Goal: Information Seeking & Learning: Compare options

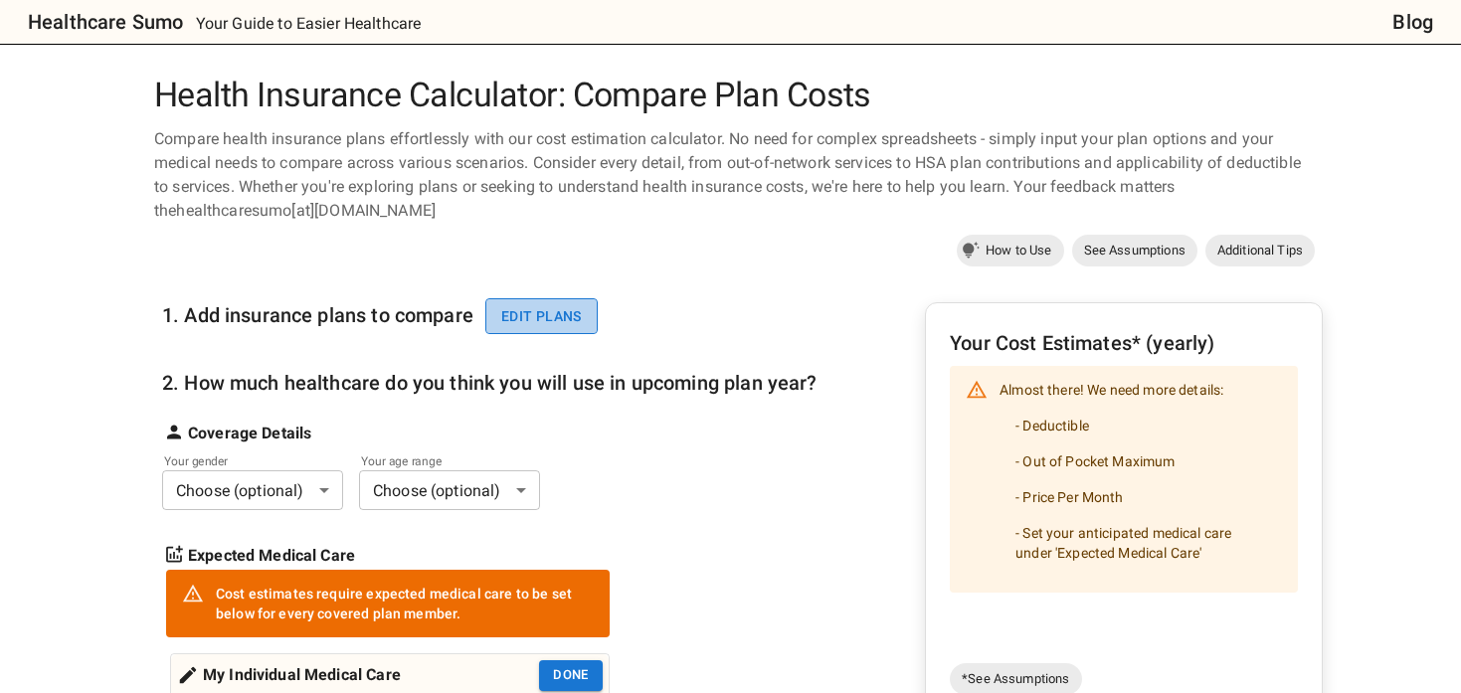
click at [527, 313] on button "Edit plans" at bounding box center [541, 316] width 112 height 37
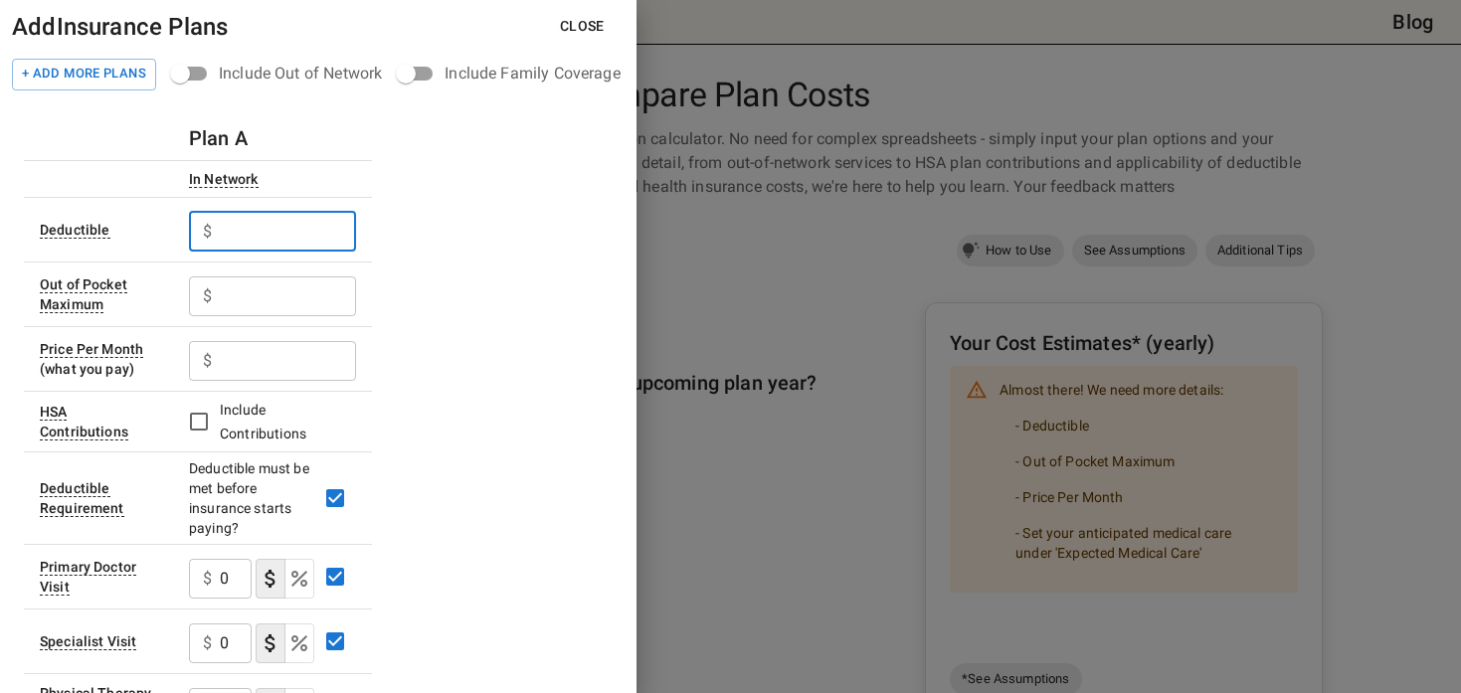
click at [338, 240] on input "text" at bounding box center [288, 232] width 136 height 40
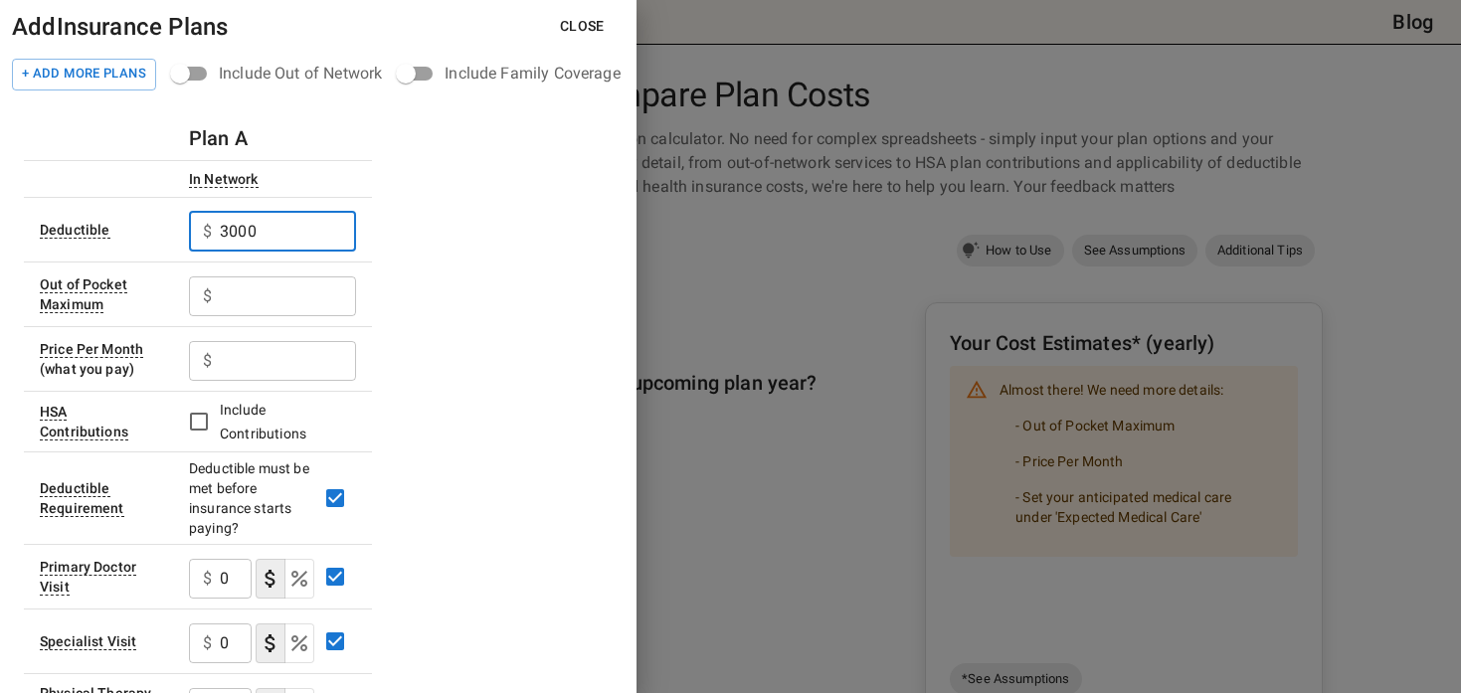
type input "3000"
click at [261, 301] on input "text" at bounding box center [288, 297] width 136 height 40
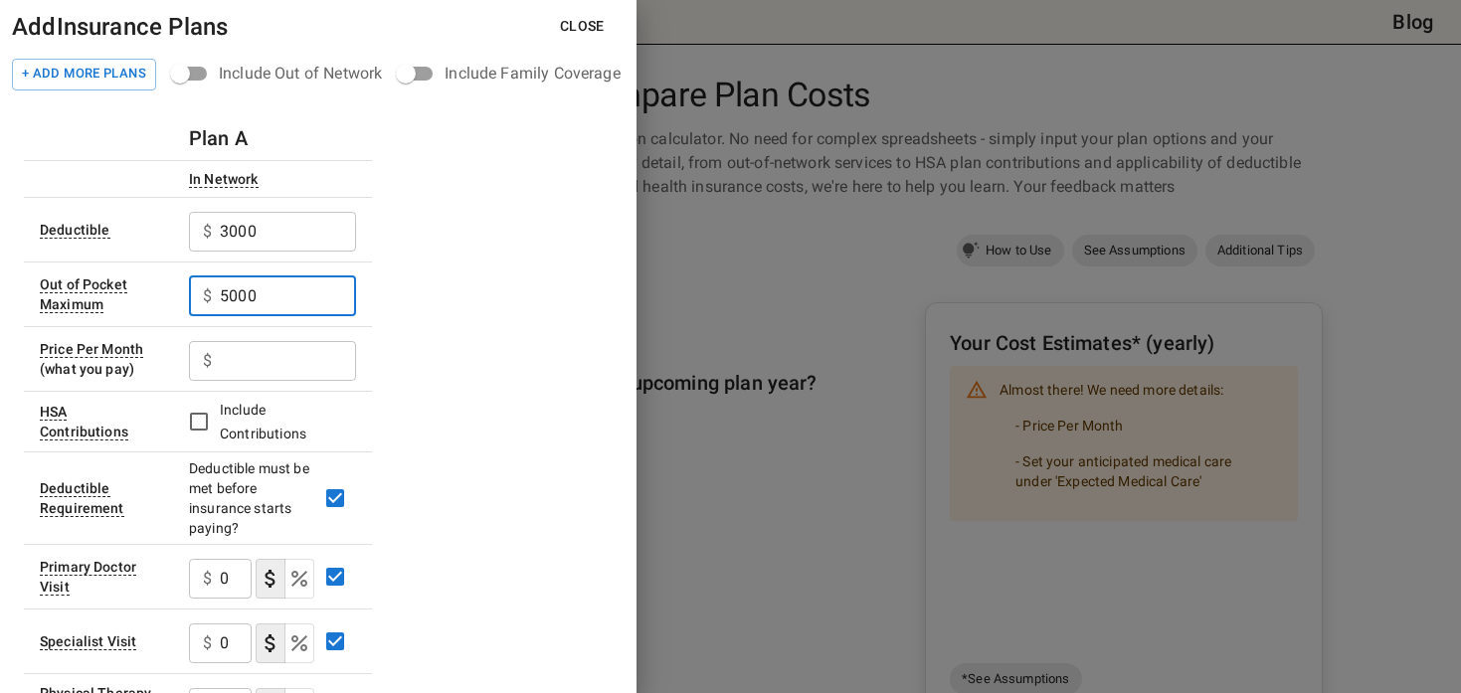
type input "5000"
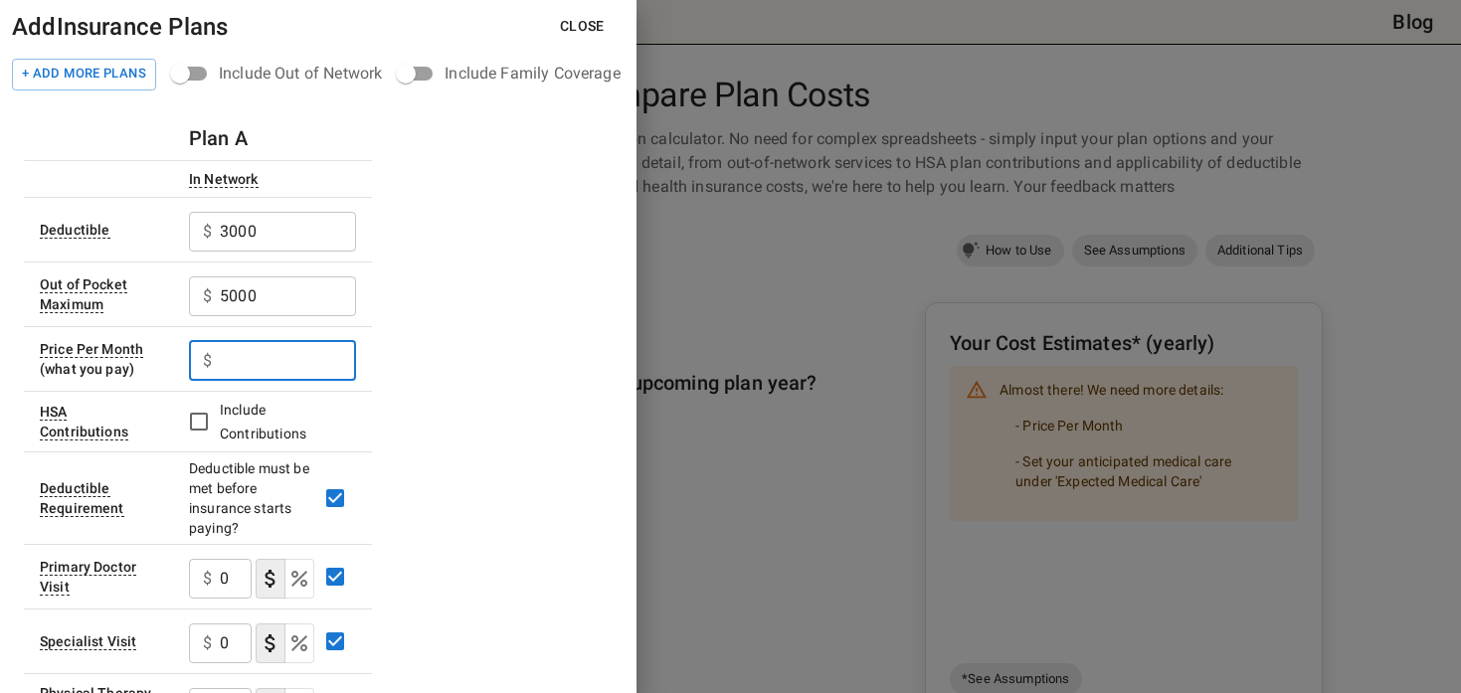
click at [265, 350] on input "text" at bounding box center [288, 361] width 136 height 40
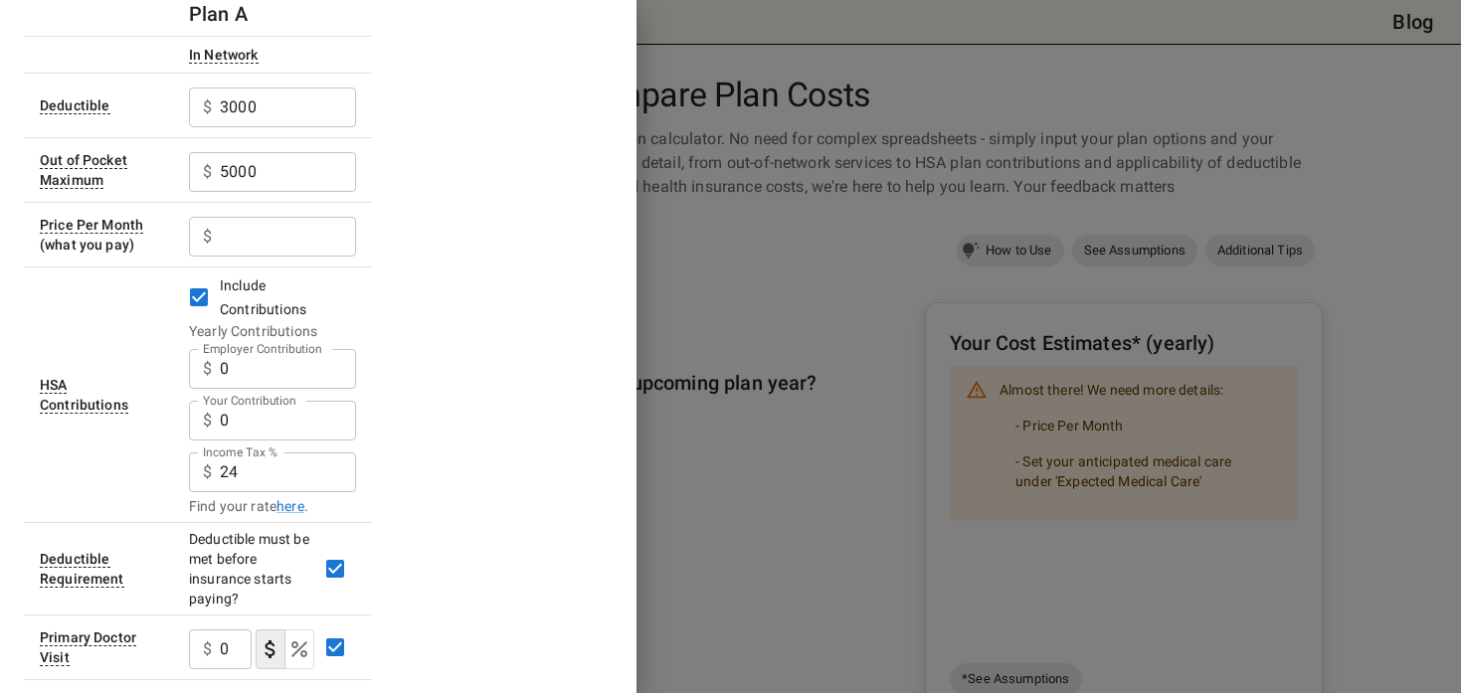
scroll to position [126, 0]
click at [250, 374] on input "0" at bounding box center [288, 367] width 136 height 40
type input "500"
click at [242, 413] on input "0" at bounding box center [288, 419] width 136 height 40
click at [246, 244] on input "Employer Contribution" at bounding box center [288, 235] width 136 height 40
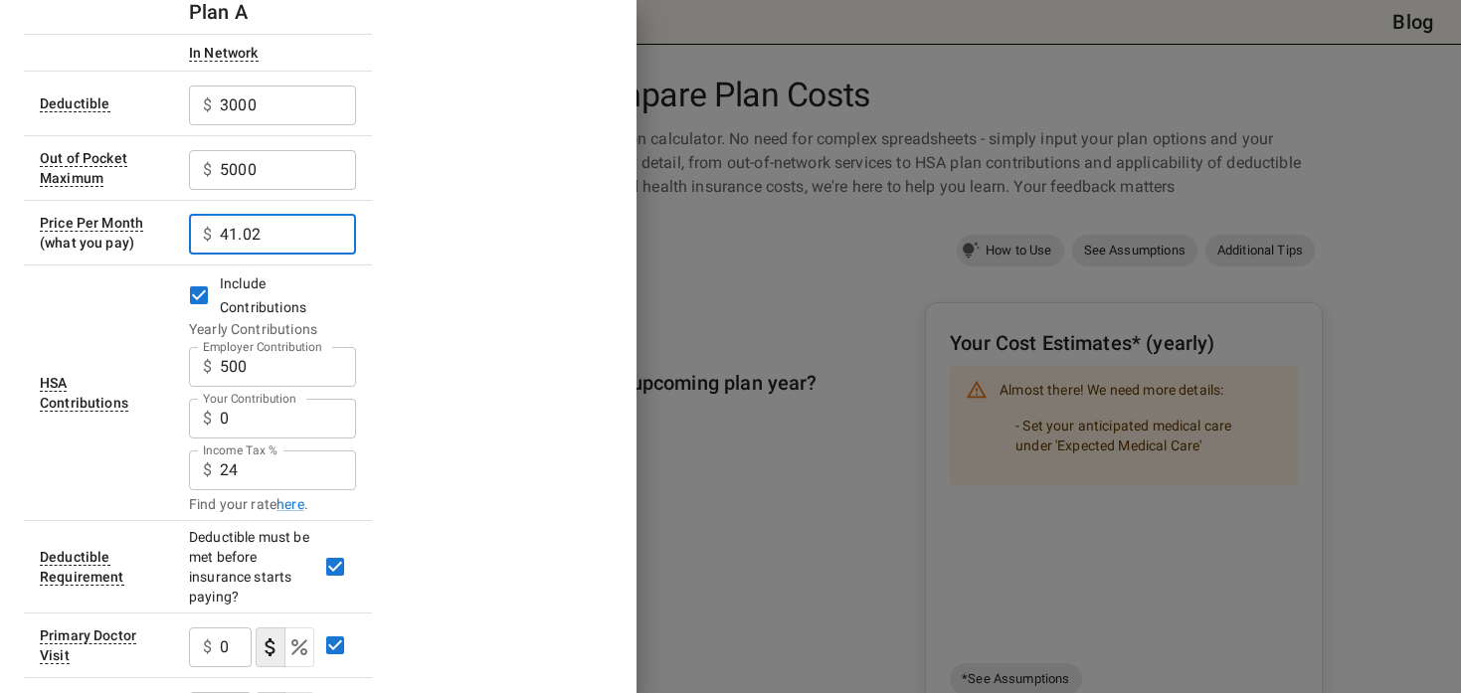
type input "41.02"
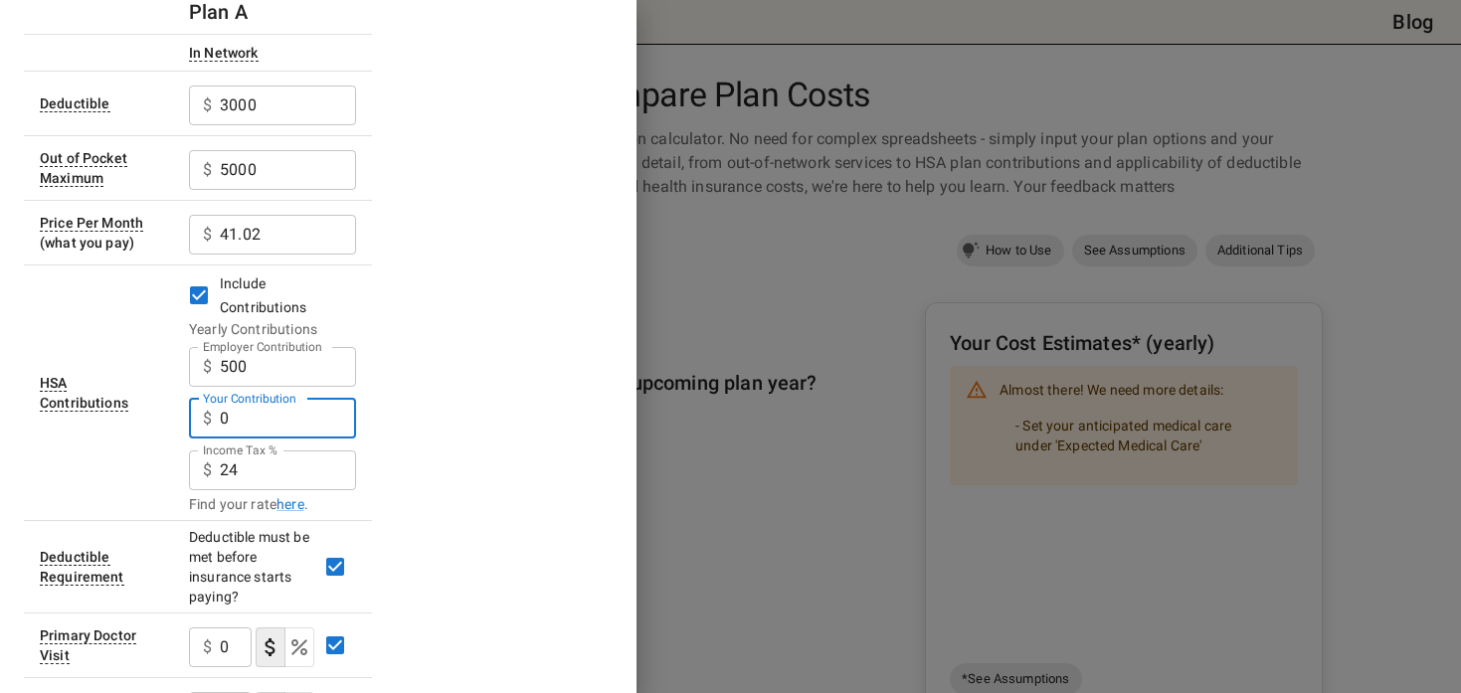
click at [260, 419] on input "0" at bounding box center [288, 419] width 136 height 40
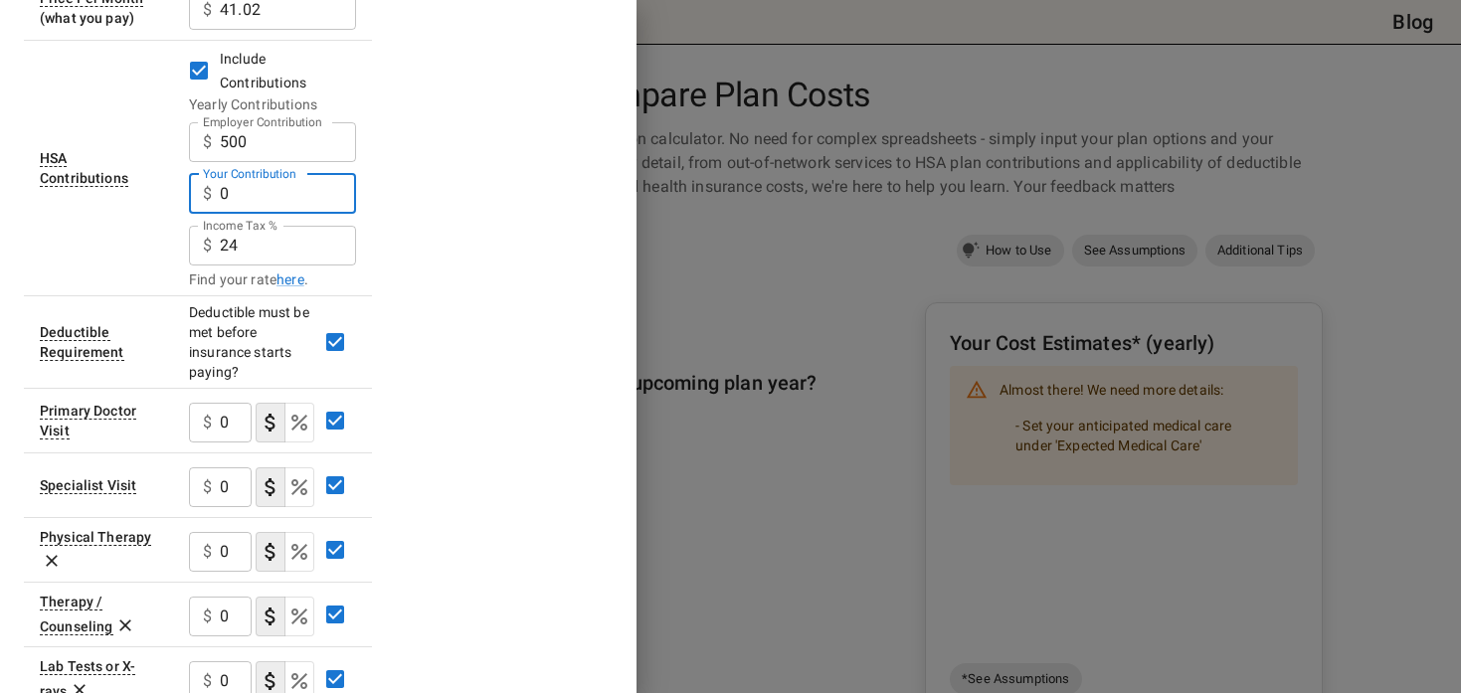
scroll to position [354, 0]
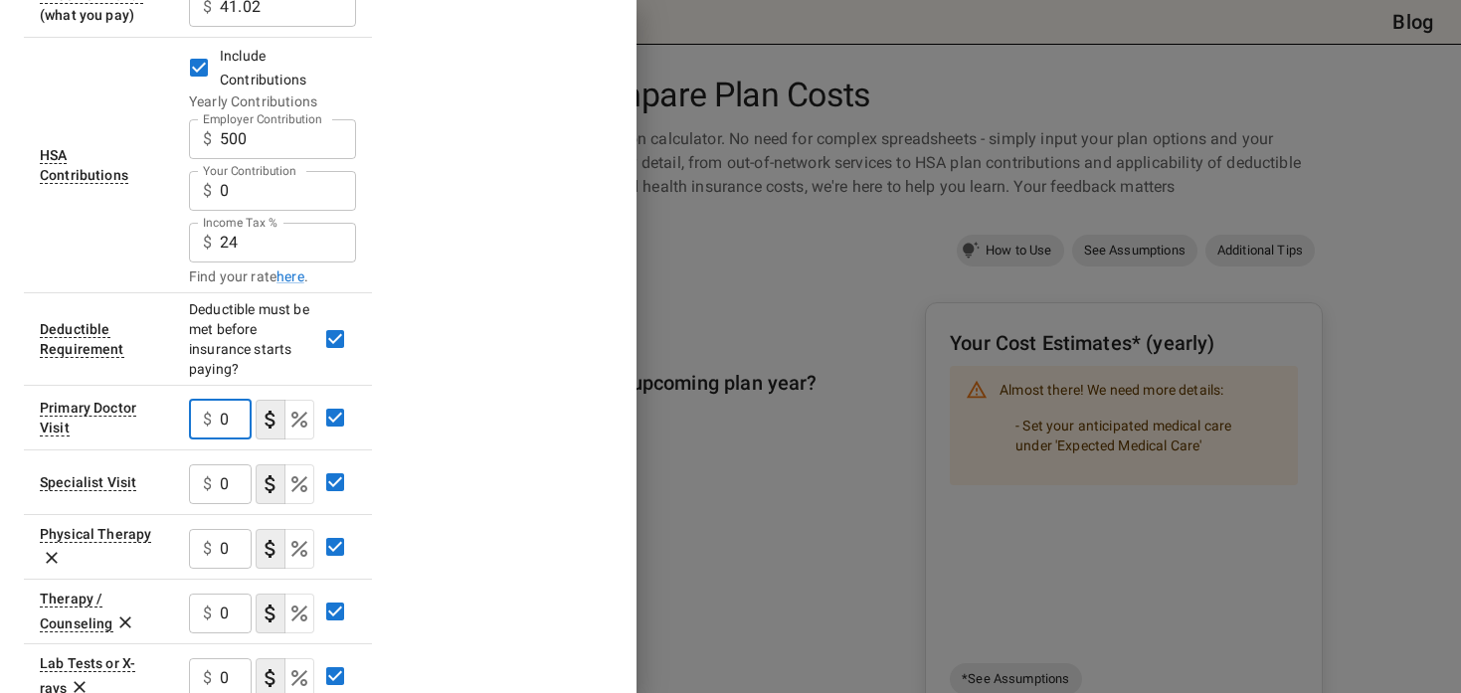
drag, startPoint x: 230, startPoint y: 422, endPoint x: 214, endPoint y: 422, distance: 15.9
click at [214, 422] on div "$ 0 ​" at bounding box center [220, 420] width 63 height 40
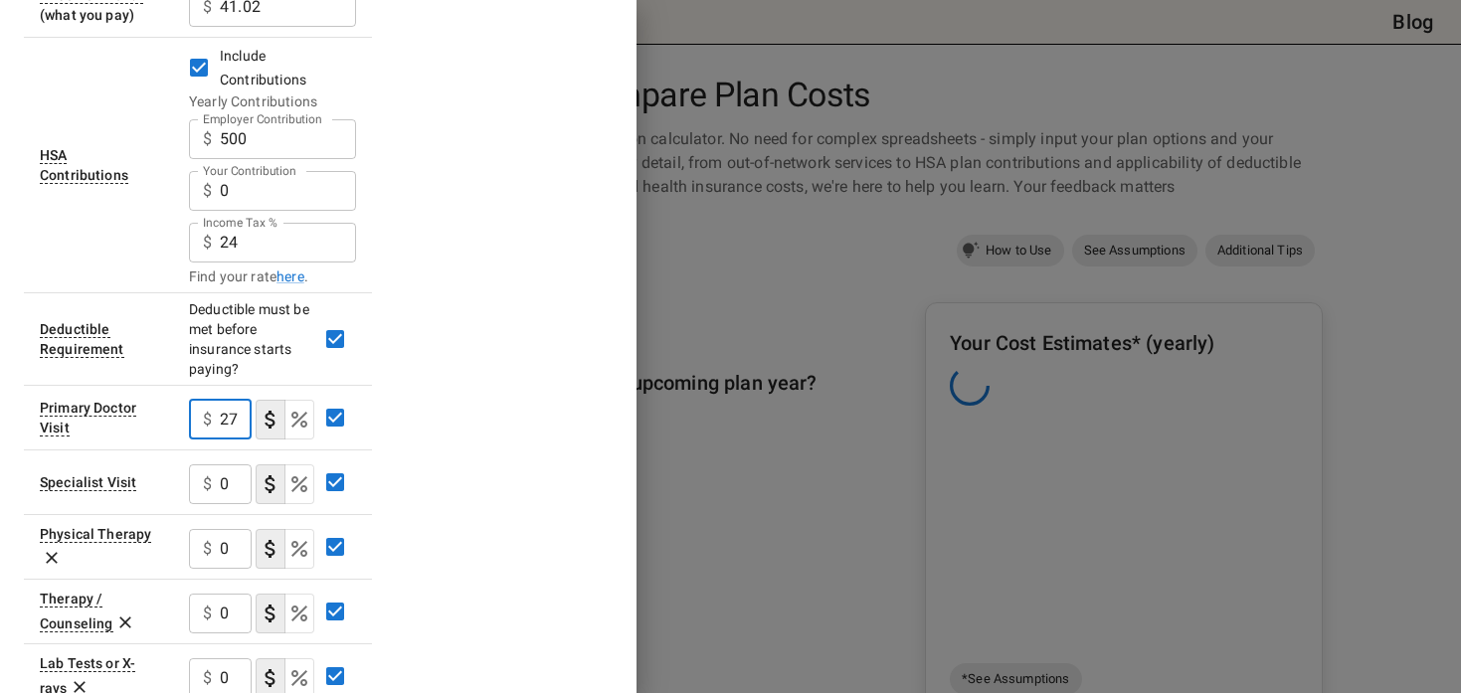
scroll to position [0, 9]
type input "2"
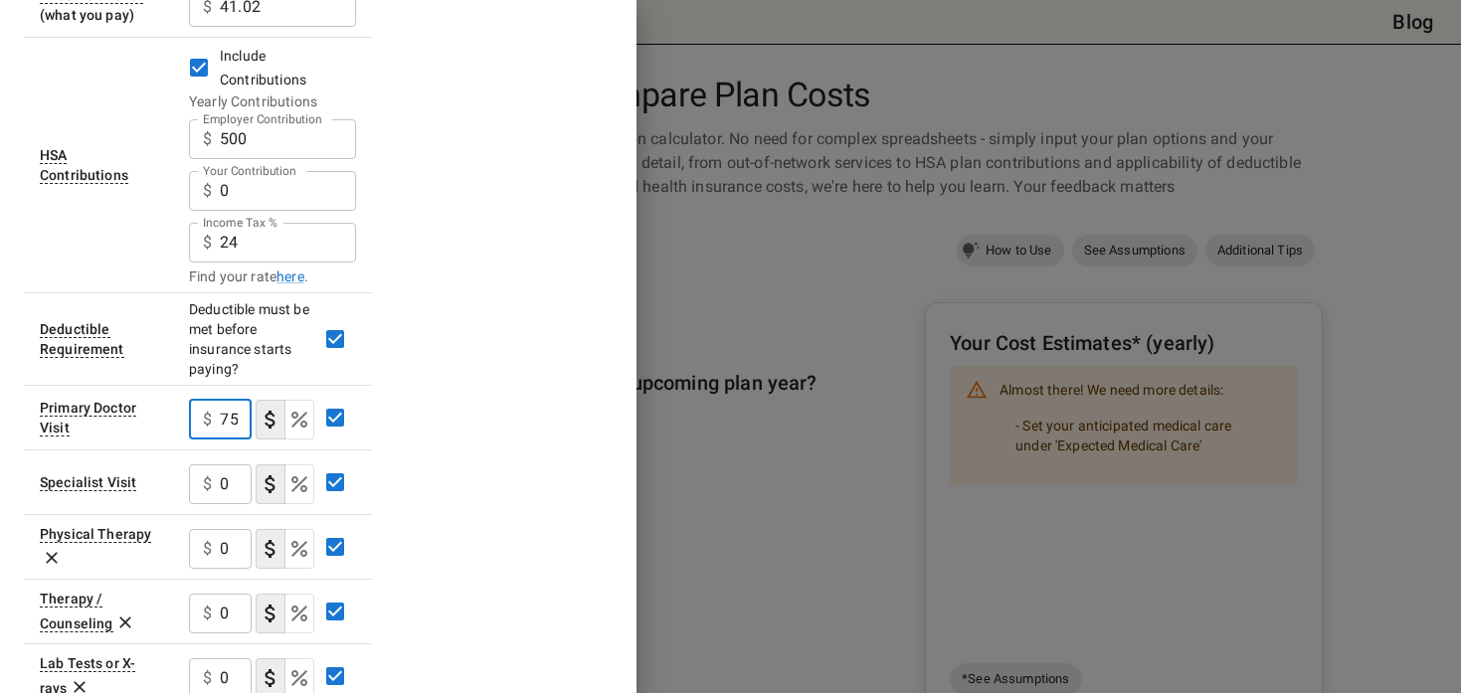
type input "2775"
click at [223, 482] on input "0" at bounding box center [236, 485] width 32 height 40
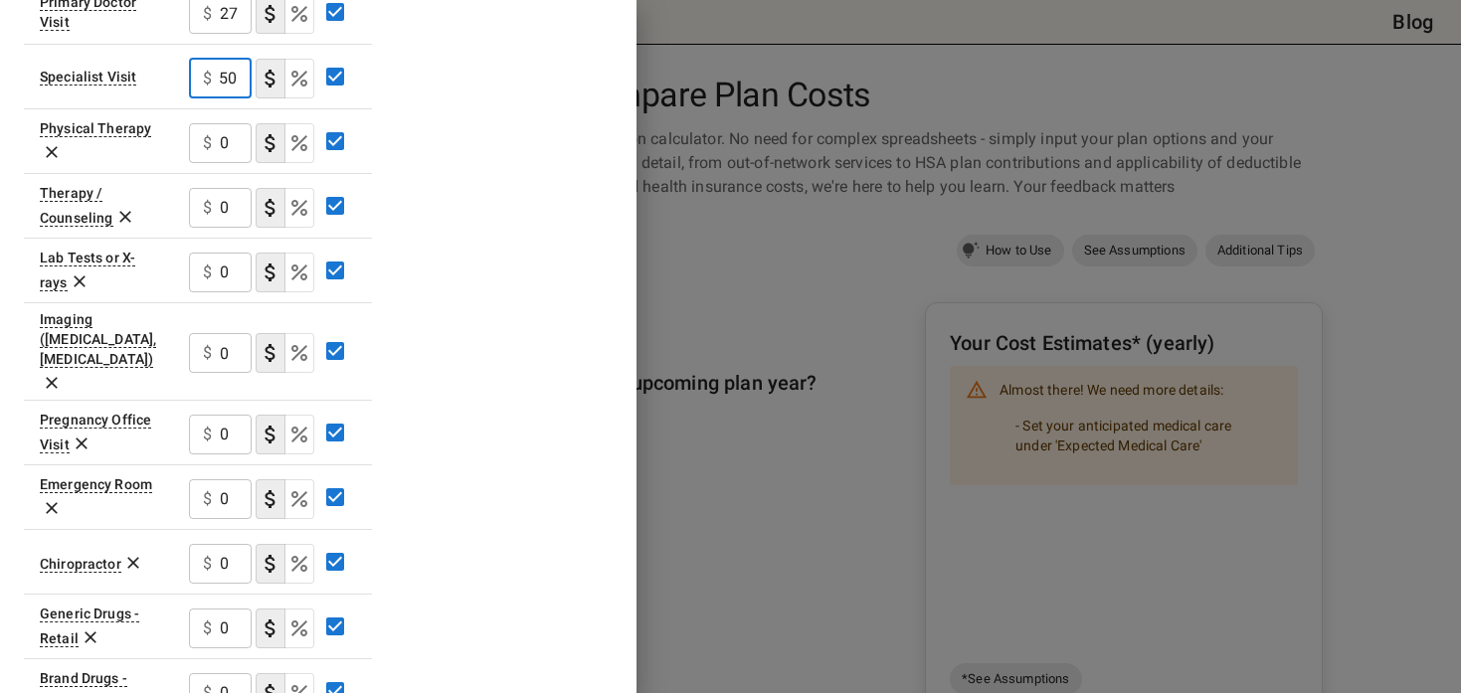
scroll to position [772, 0]
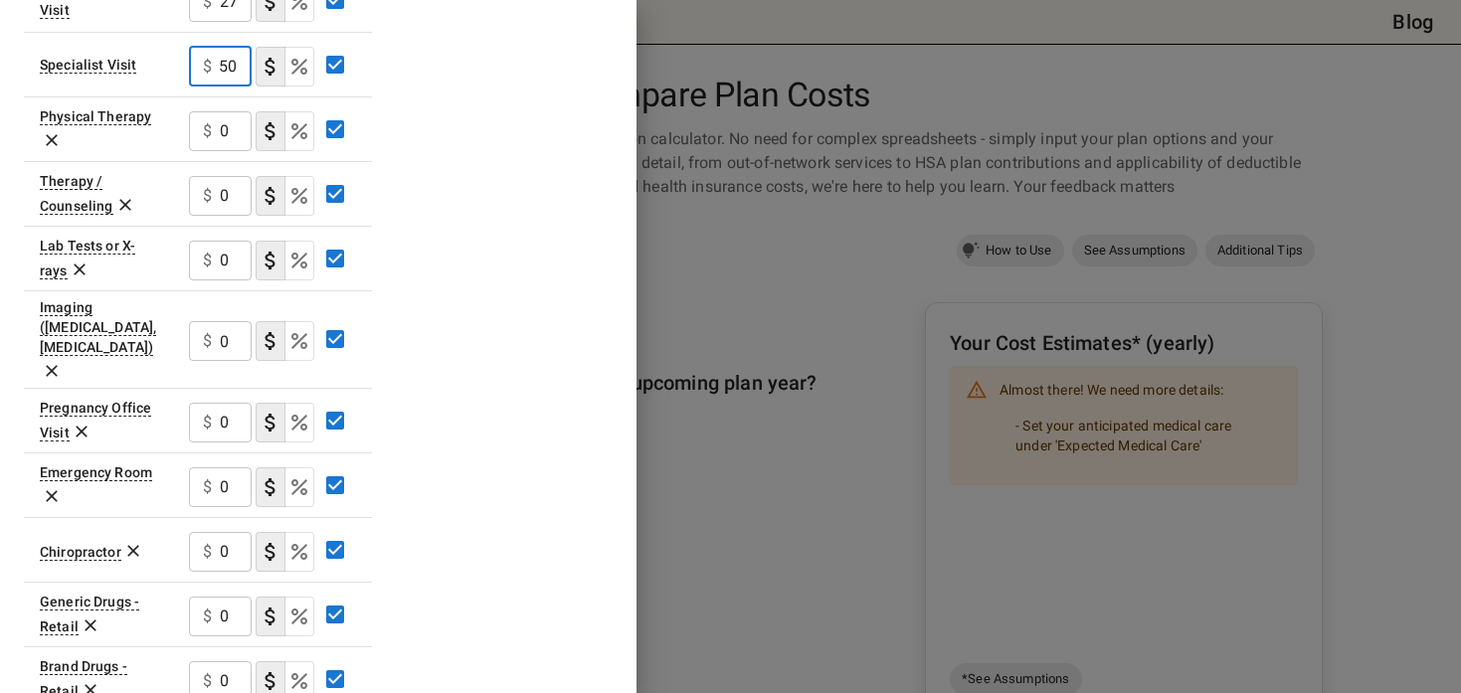
type input "2500"
click at [460, 282] on div "Plan A In Network Deductible $ 3000 ​ Out of Pocket Maximum $ 5000 ​ Price Per …" at bounding box center [318, 190] width 589 height 1691
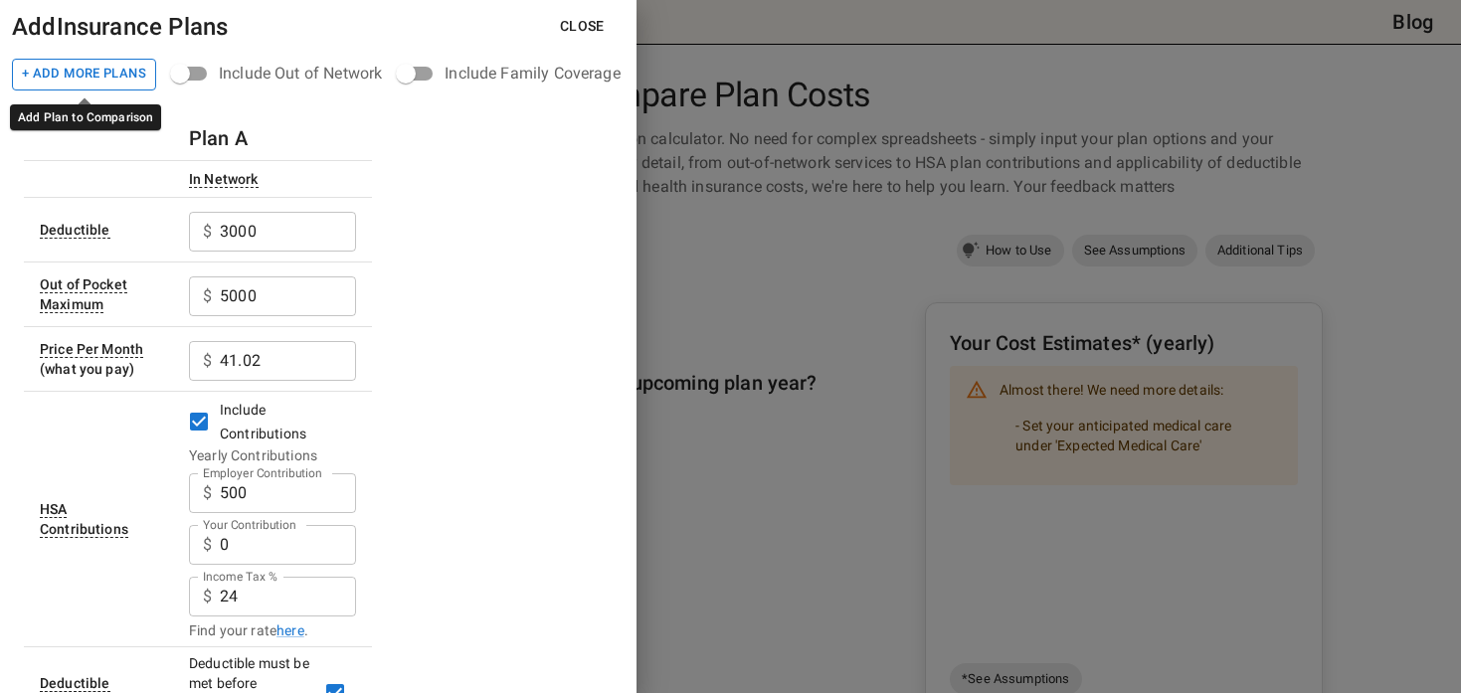
click at [119, 70] on button "+ Add More Plans" at bounding box center [84, 75] width 144 height 32
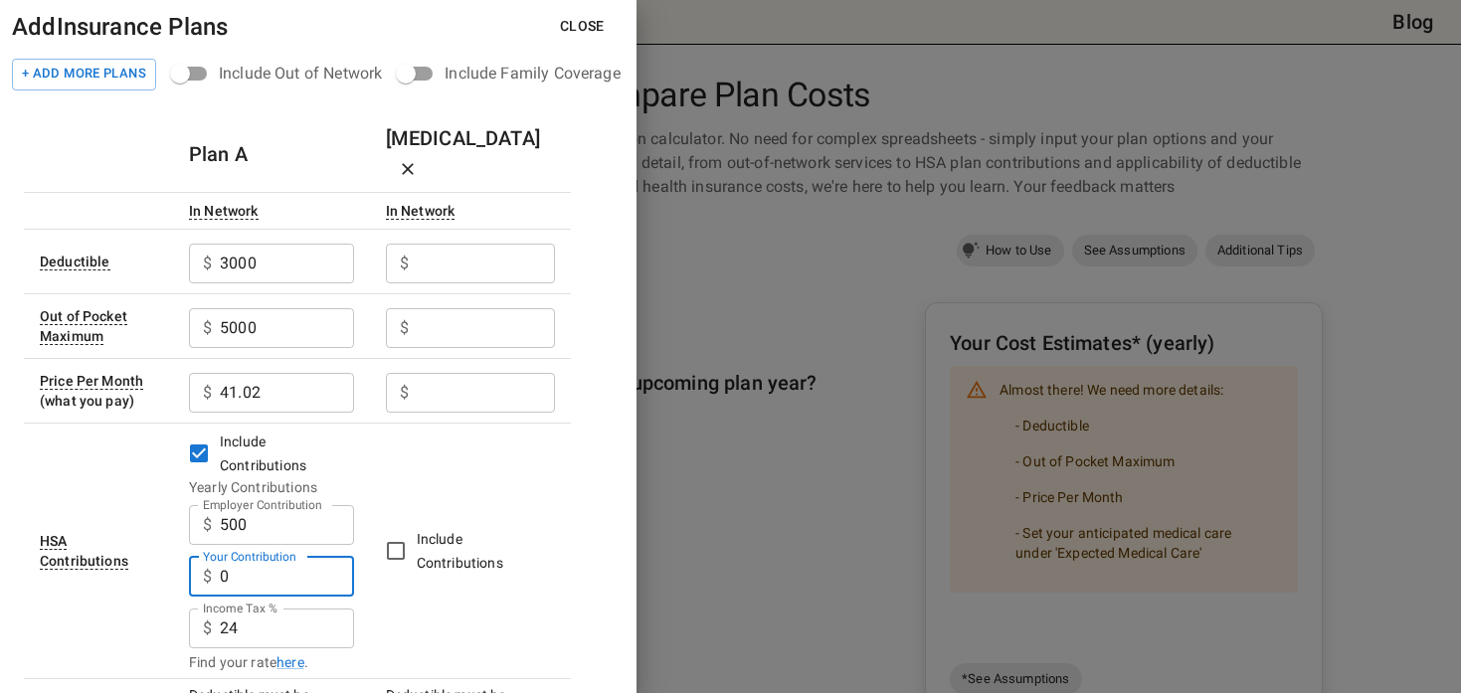
drag, startPoint x: 233, startPoint y: 539, endPoint x: 213, endPoint y: 539, distance: 19.9
click at [213, 557] on div "$ 0 Your Contribution" at bounding box center [271, 577] width 165 height 40
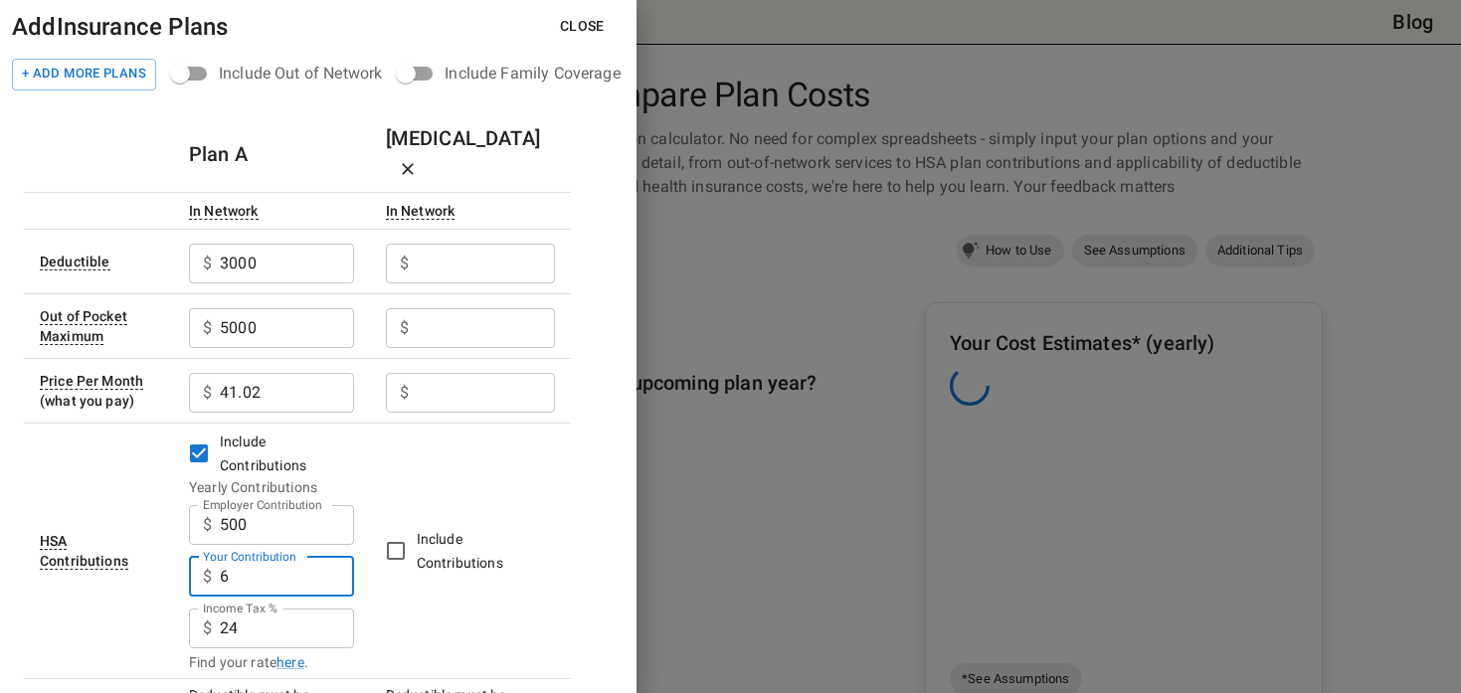
type input "60"
